Goal: Information Seeking & Learning: Check status

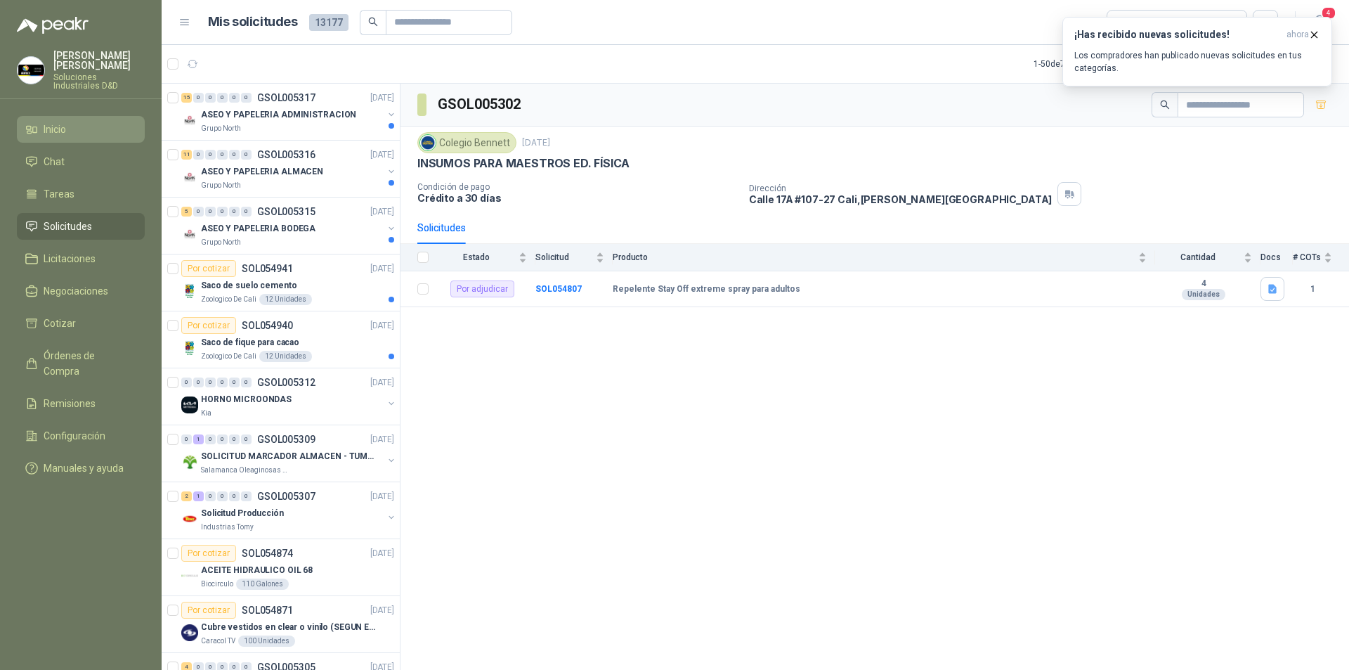
click at [60, 122] on span "Inicio" at bounding box center [55, 129] width 22 height 15
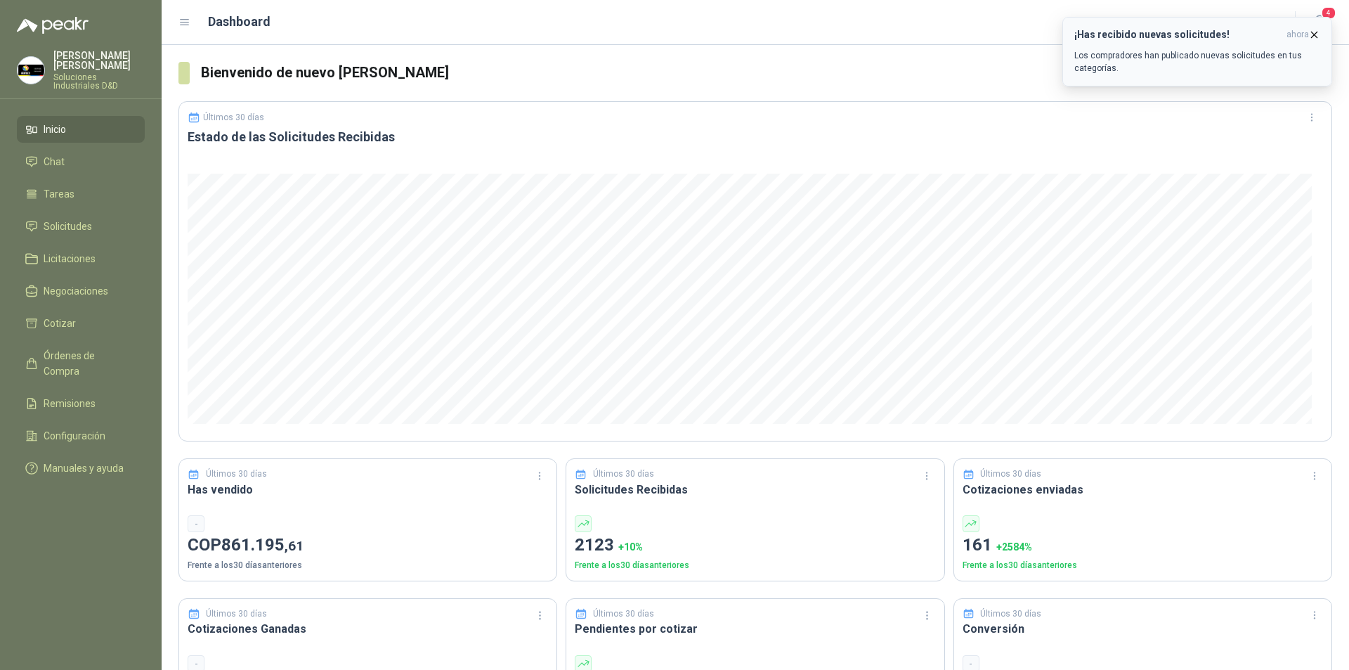
click at [1316, 34] on icon "button" at bounding box center [1315, 35] width 6 height 6
click at [59, 348] on span "Órdenes de Compra" at bounding box center [88, 363] width 88 height 31
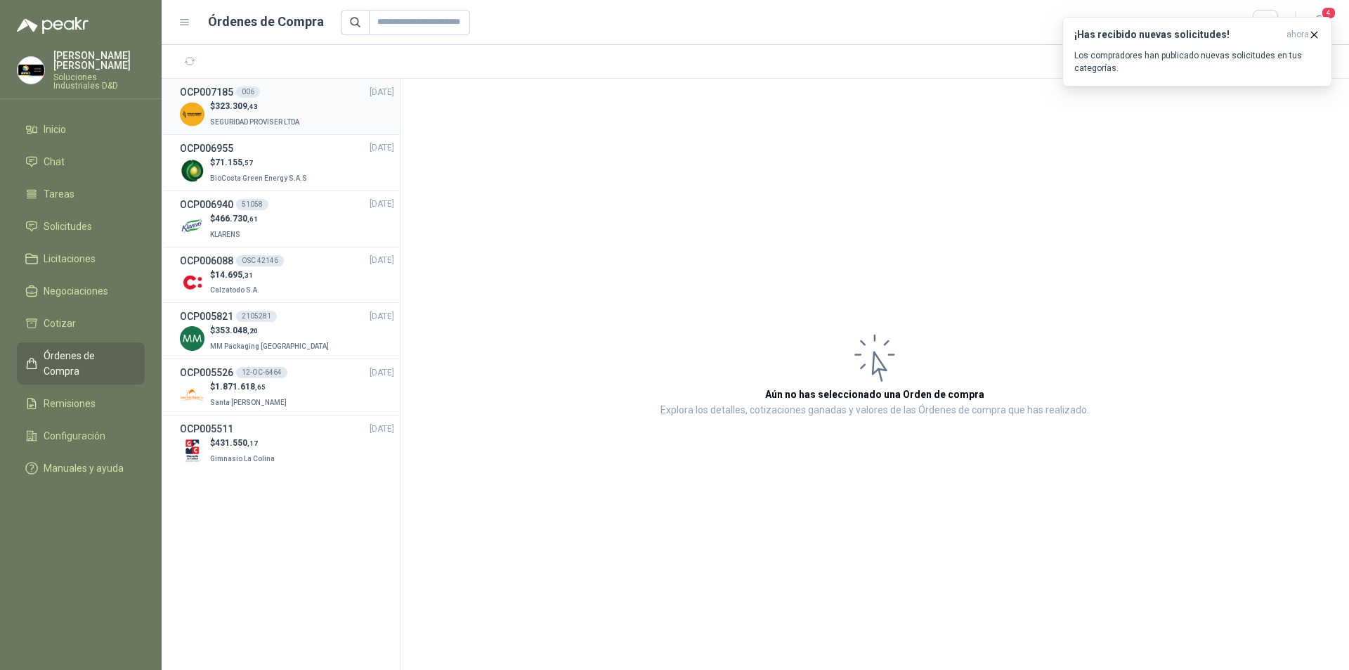
click at [257, 118] on span "SEGURIDAD PROVISER LTDA" at bounding box center [254, 122] width 89 height 8
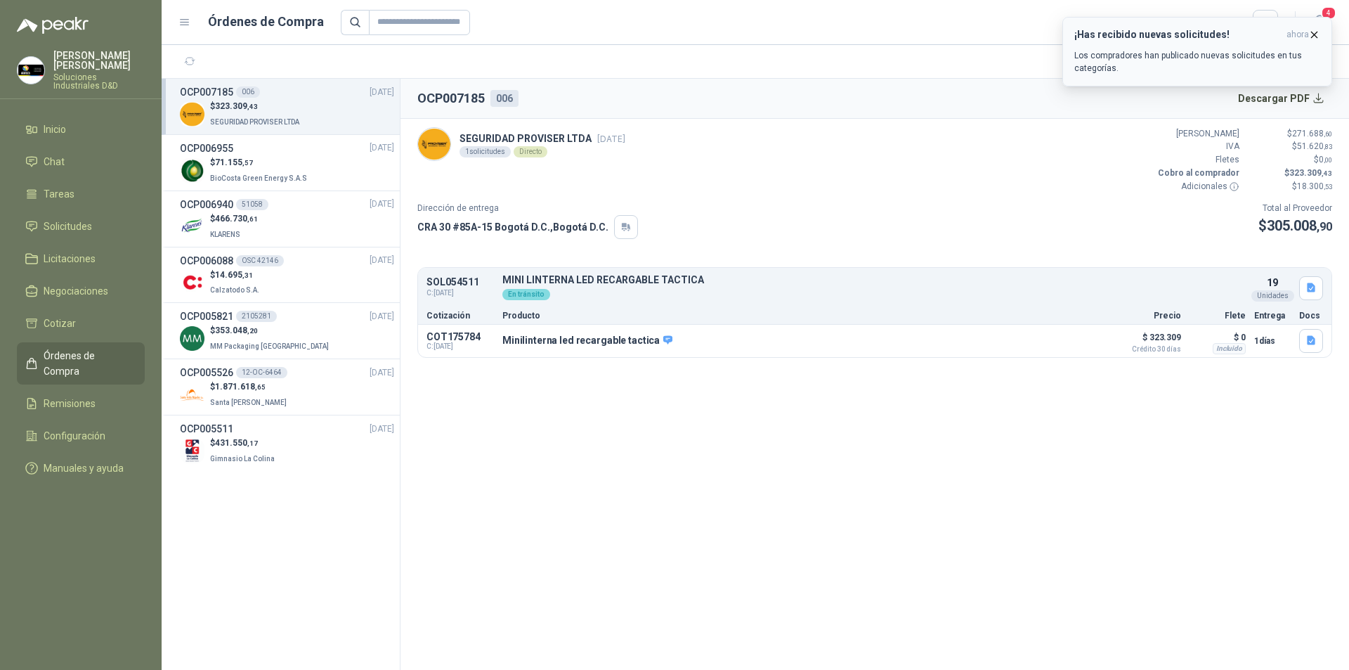
click at [1308, 34] on span "ahora" at bounding box center [1298, 35] width 22 height 12
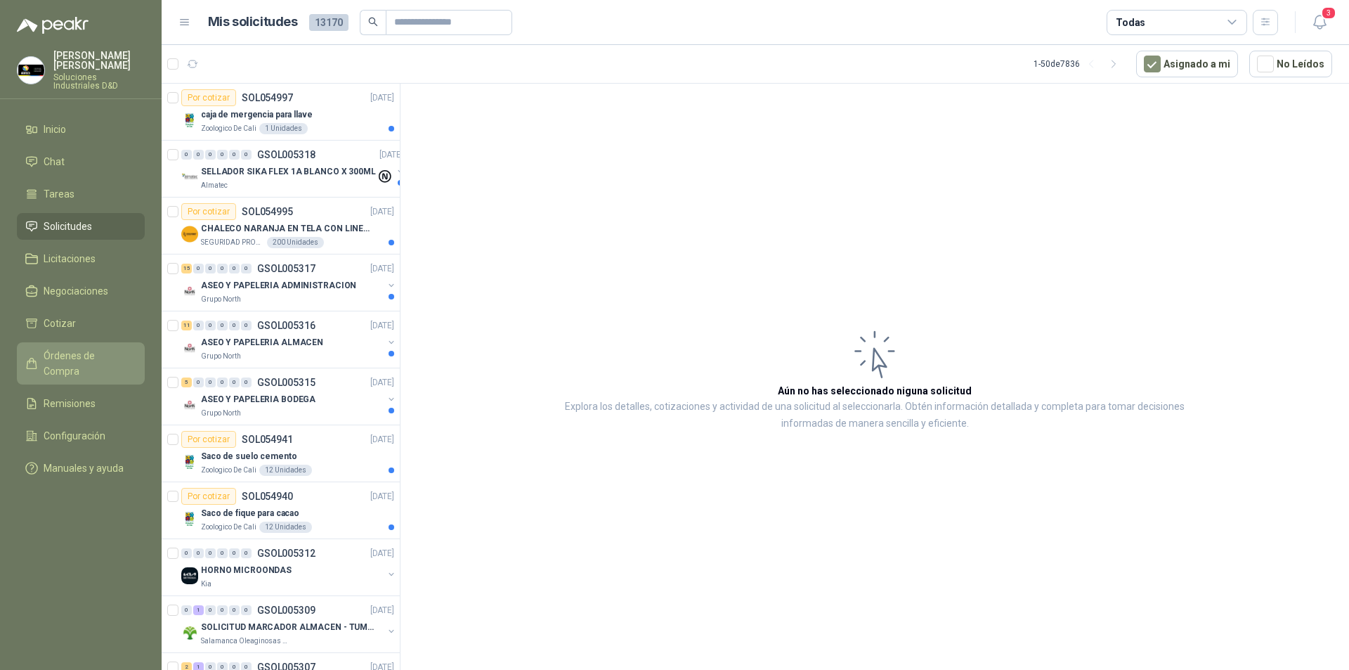
click at [68, 348] on span "Órdenes de Compra" at bounding box center [88, 363] width 88 height 31
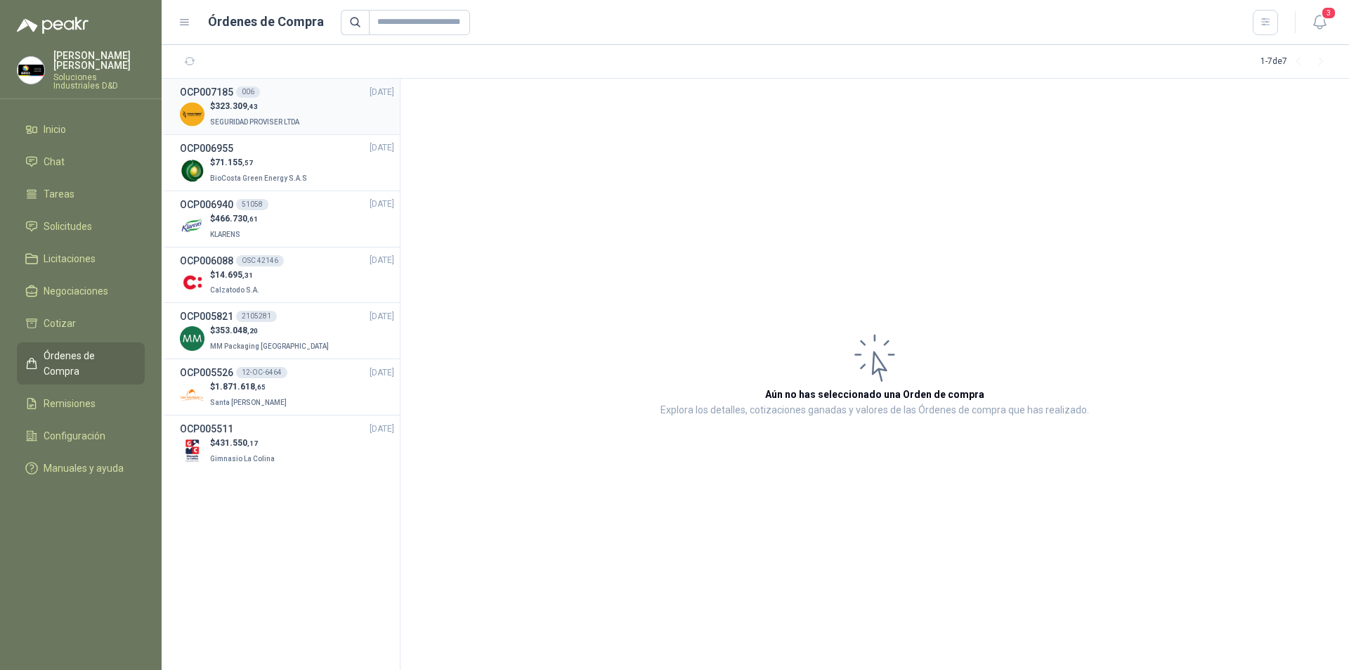
click at [235, 110] on span "323.309 ,43" at bounding box center [236, 106] width 43 height 10
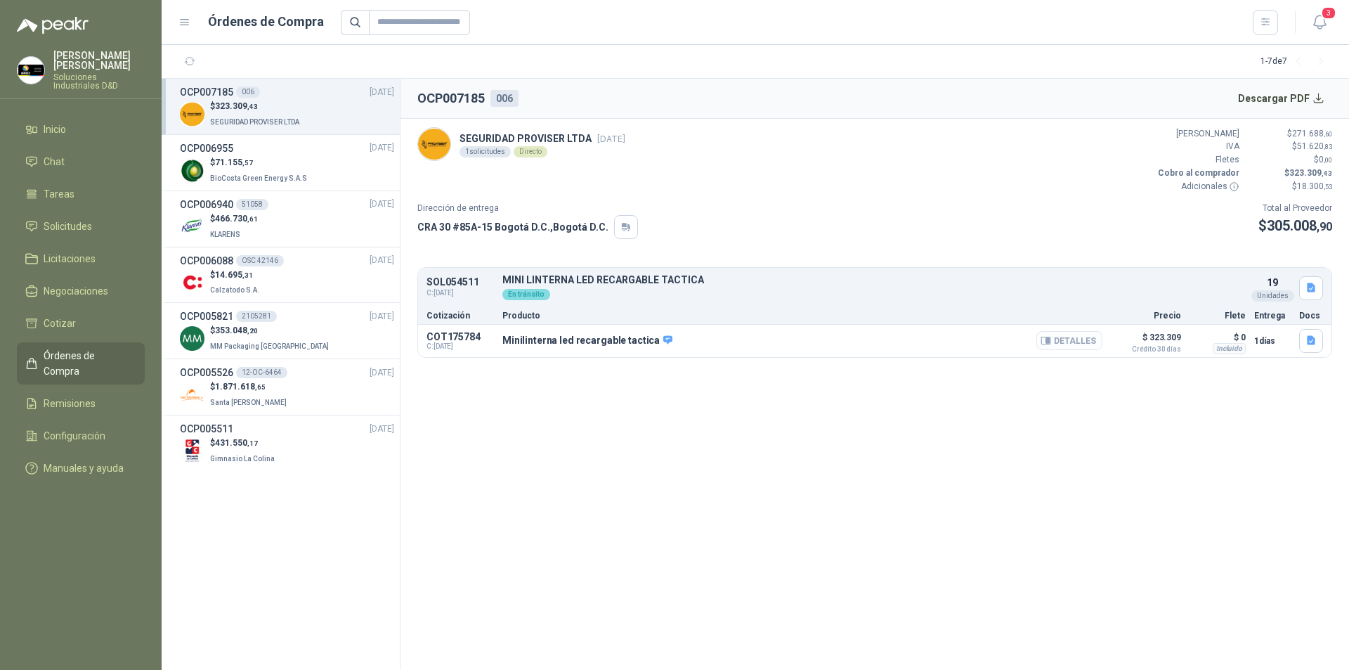
click at [1057, 339] on button "Detalles" at bounding box center [1070, 340] width 66 height 19
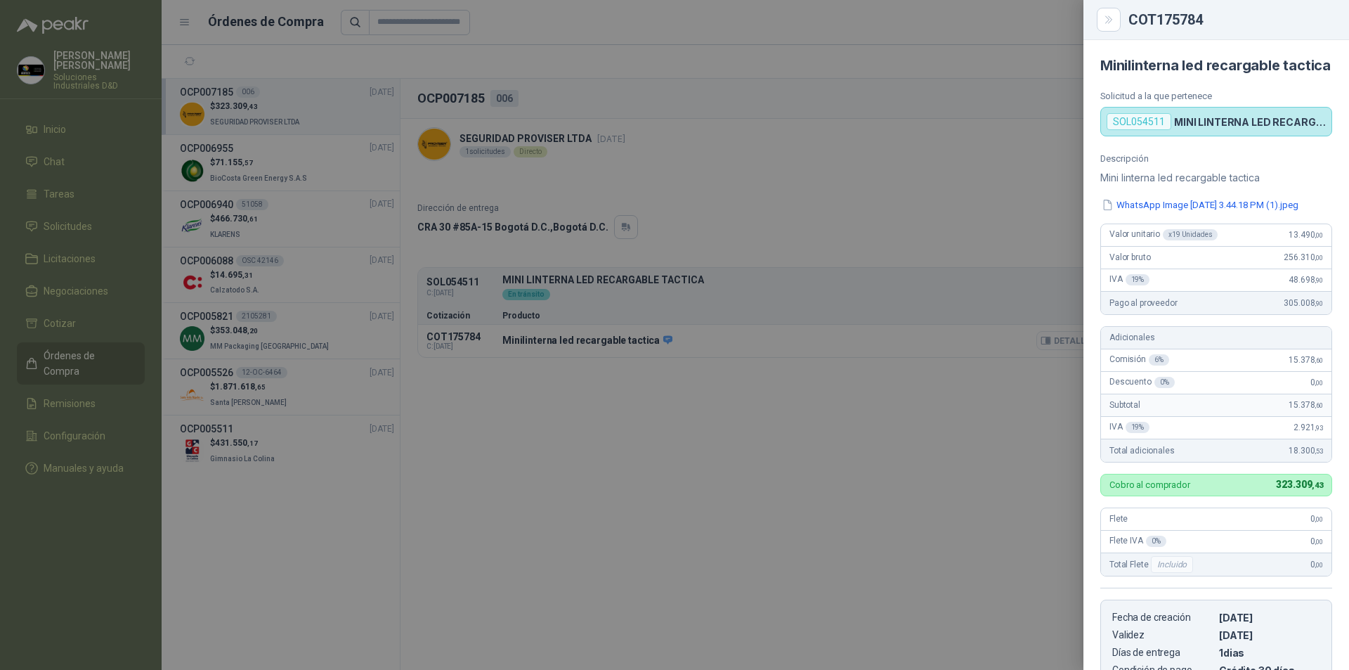
scroll to position [272, 0]
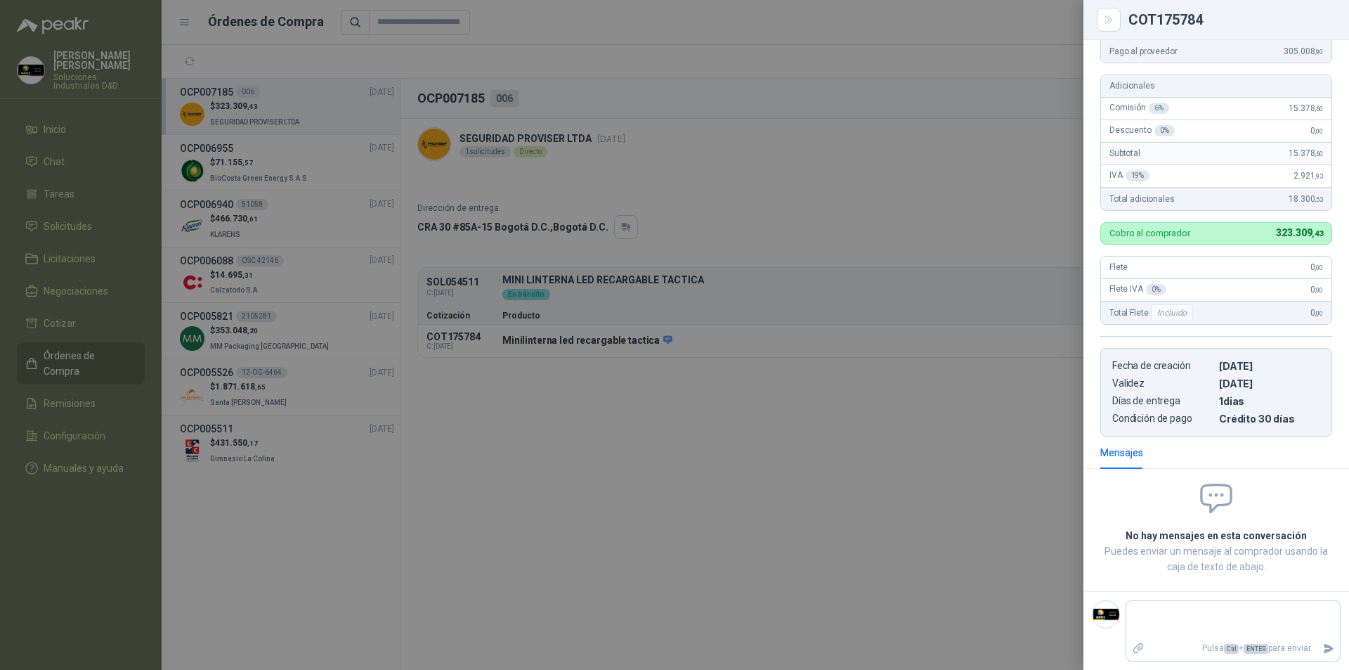
click at [732, 382] on div at bounding box center [674, 335] width 1349 height 670
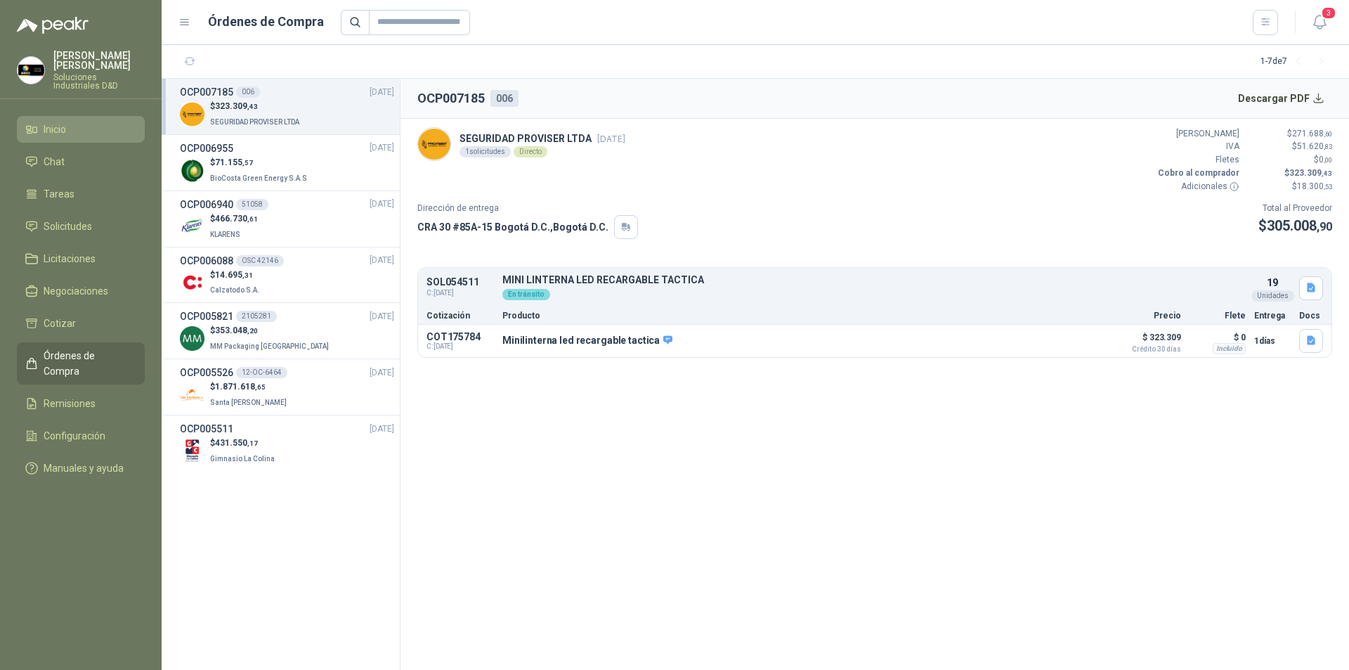
click at [60, 122] on span "Inicio" at bounding box center [55, 129] width 22 height 15
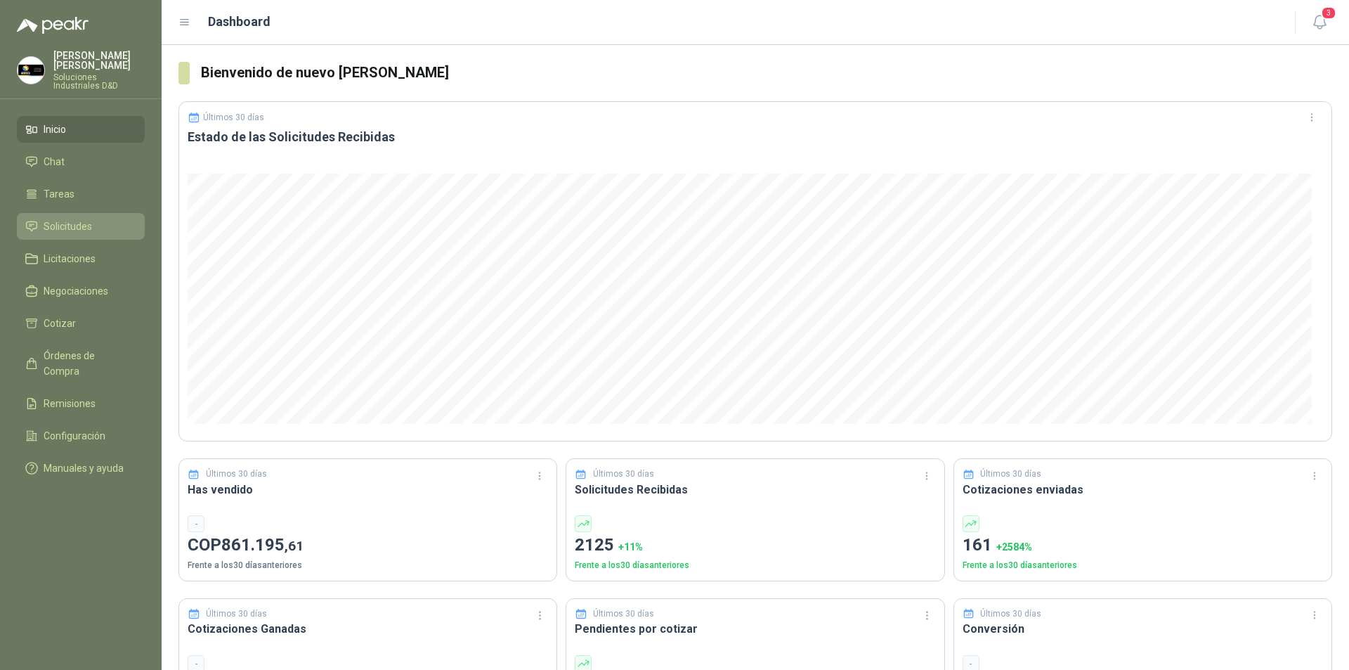
click at [60, 219] on span "Solicitudes" at bounding box center [68, 226] width 48 height 15
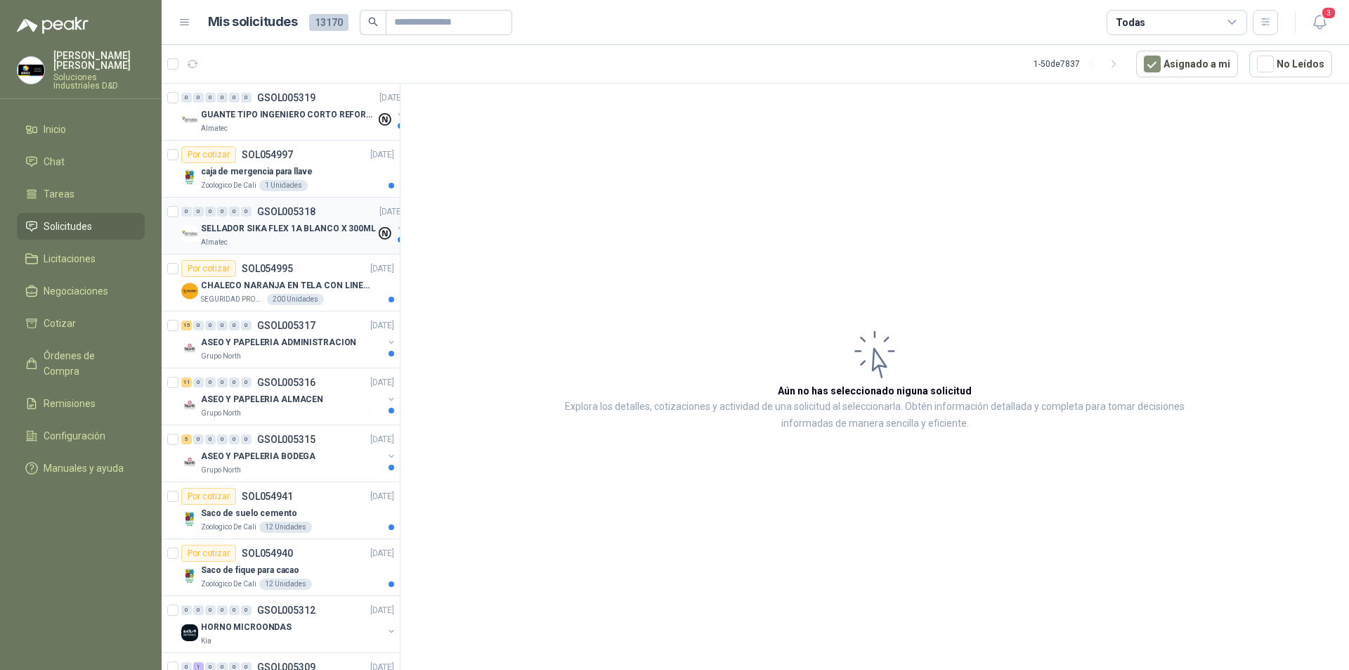
click at [304, 226] on p "SELLADOR SIKA FLEX 1A BLANCO X 300ML" at bounding box center [288, 228] width 175 height 13
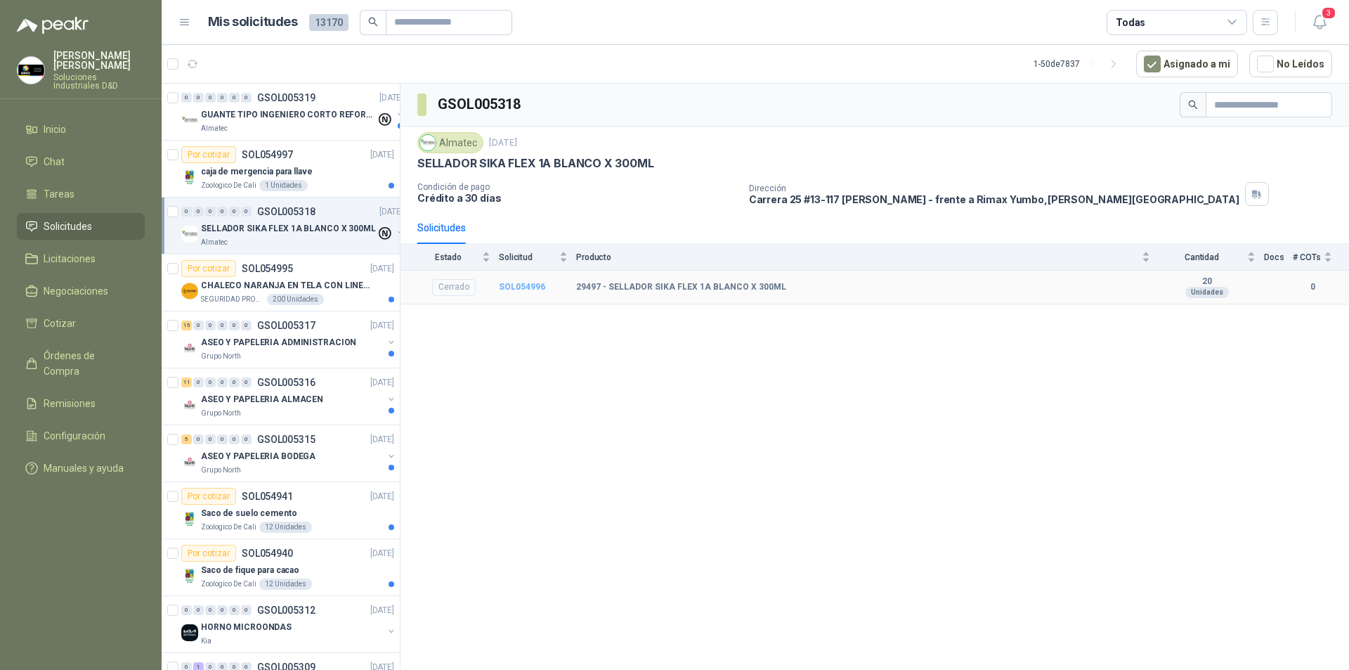
click at [509, 288] on b "SOL054996" at bounding box center [522, 287] width 46 height 10
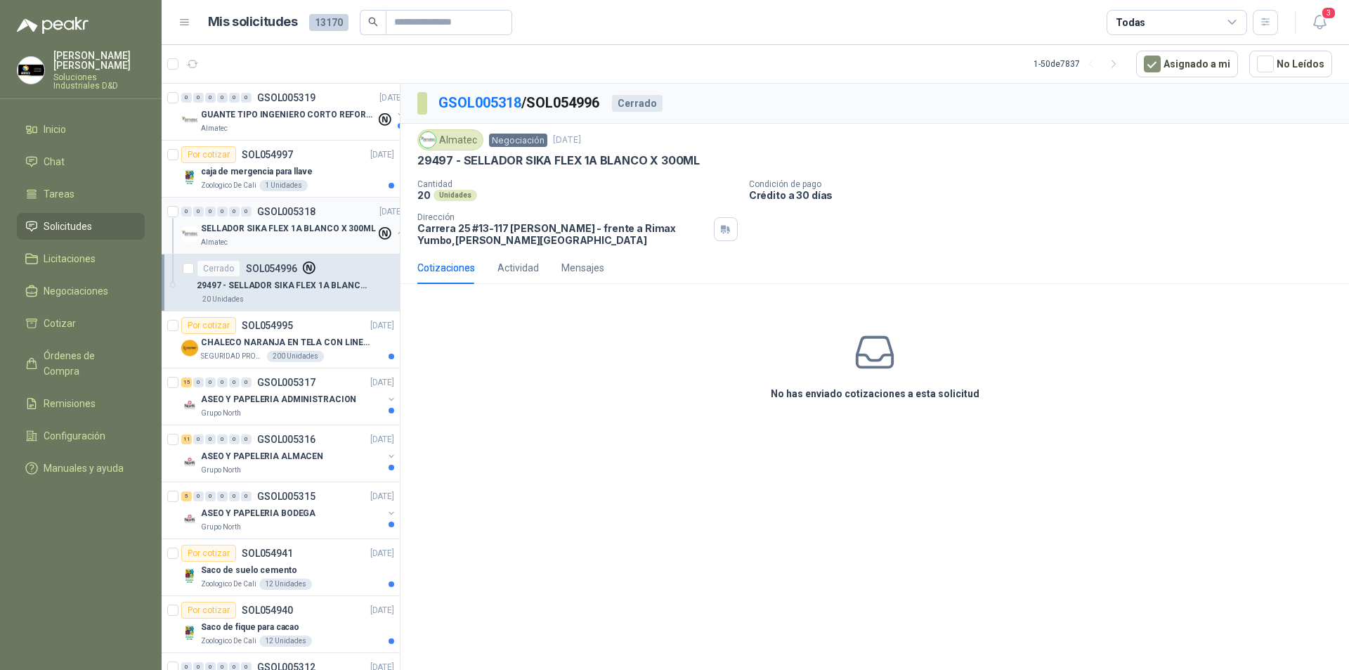
click at [282, 236] on div "SELLADOR SIKA FLEX 1A BLANCO X 300ML" at bounding box center [288, 228] width 175 height 17
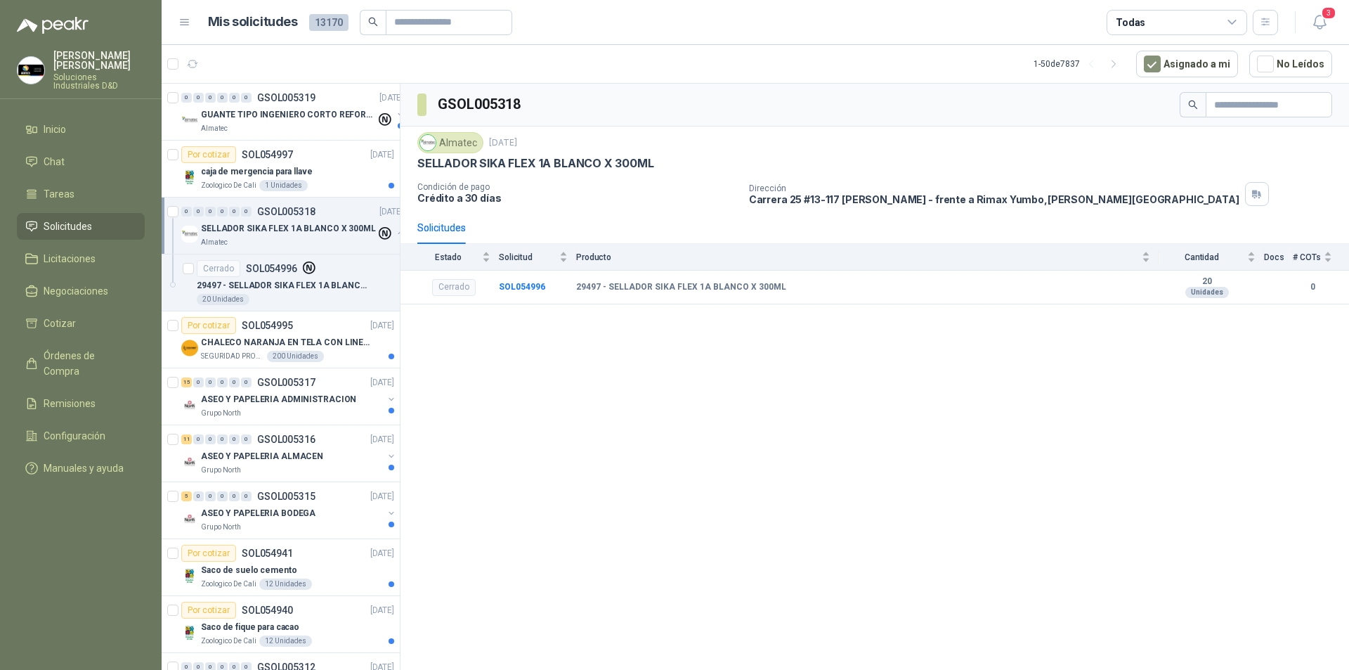
click at [635, 413] on div "GSOL005318 Almatec [DATE] SELLADOR SIKA FLEX 1A [PERSON_NAME] X 300ML Condición…" at bounding box center [875, 379] width 949 height 591
click at [514, 284] on b "SOL054996" at bounding box center [522, 287] width 46 height 10
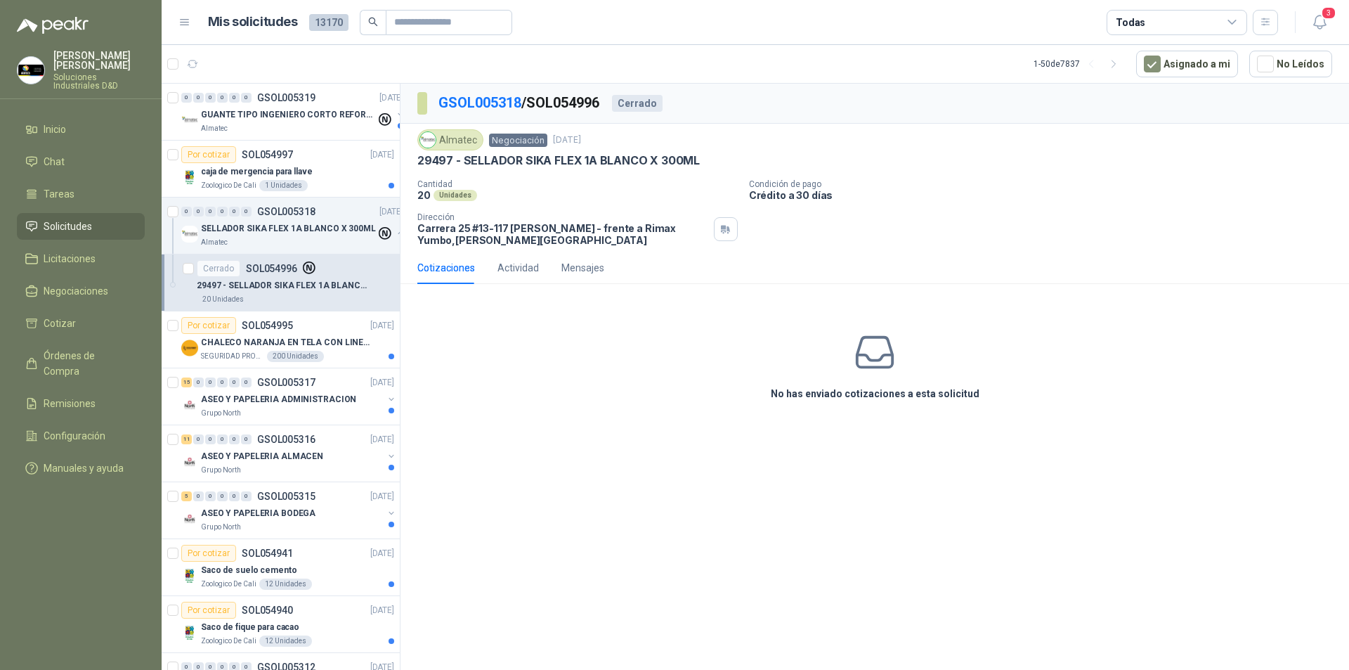
click at [533, 332] on div "No has enviado cotizaciones a esta solicitud" at bounding box center [875, 365] width 949 height 141
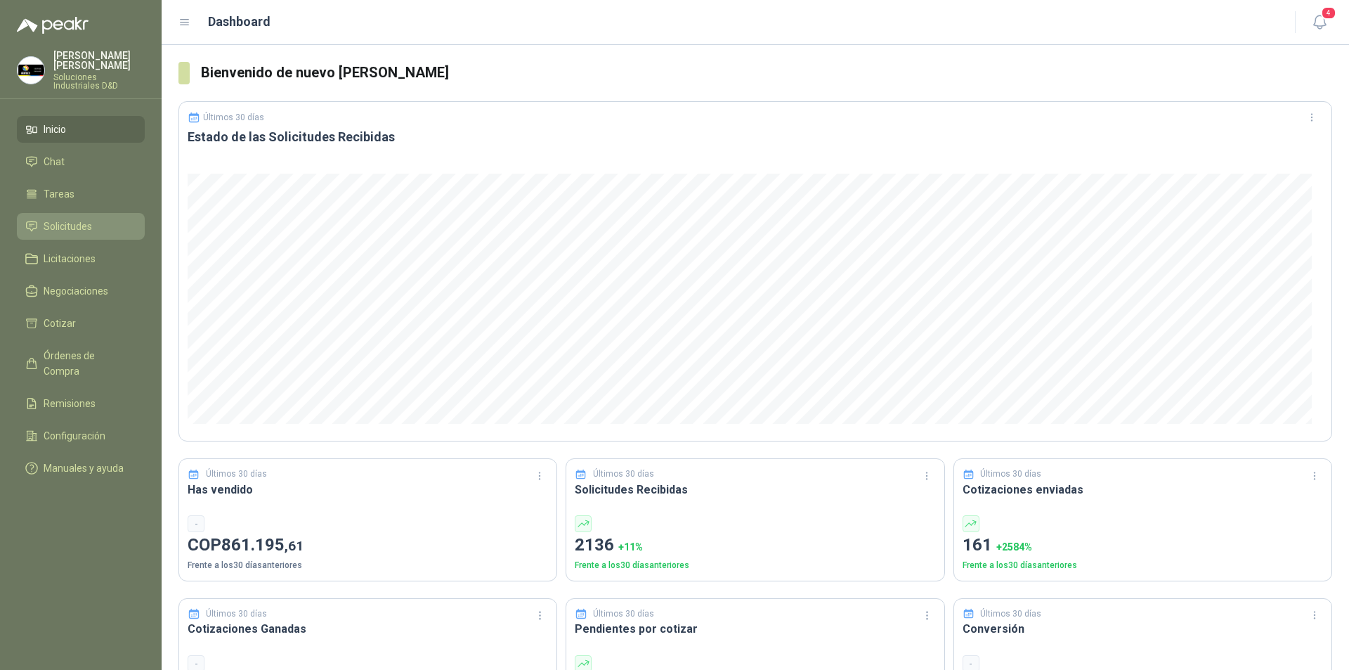
click at [59, 219] on span "Solicitudes" at bounding box center [68, 226] width 48 height 15
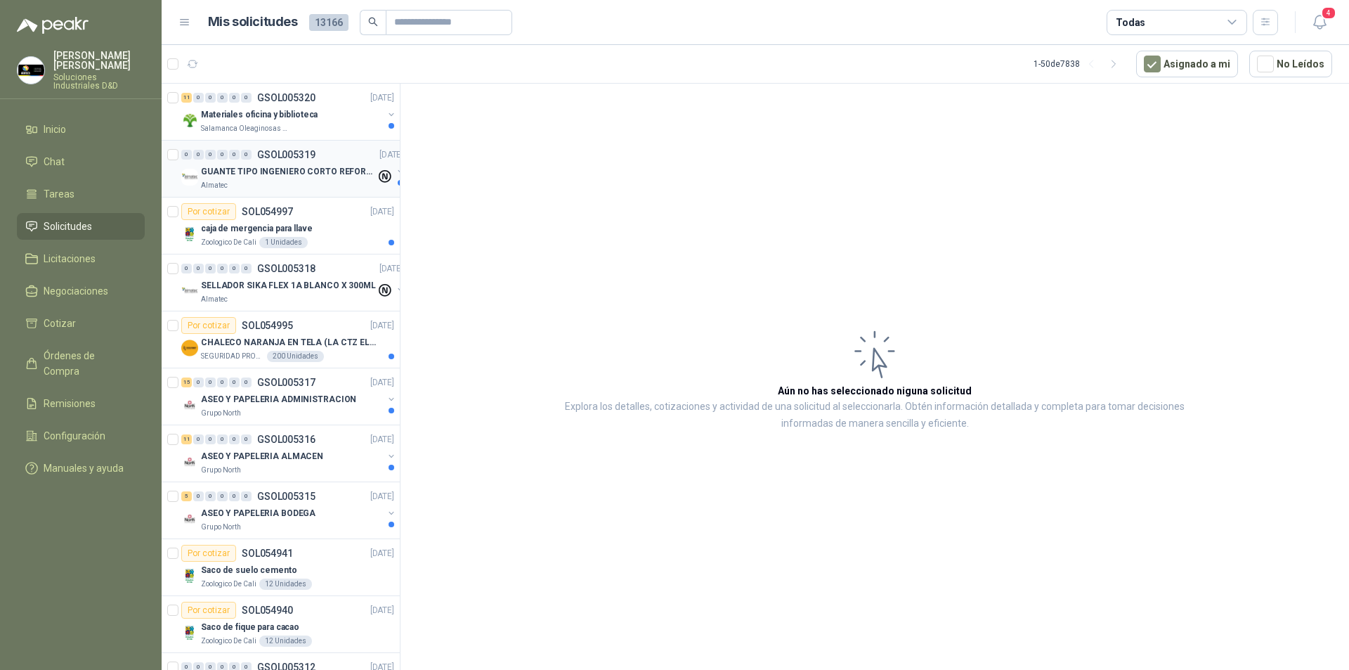
click at [295, 165] on p "GUANTE TIPO INGENIERO CORTO REFORZADO" at bounding box center [288, 171] width 175 height 13
